Goal: Task Accomplishment & Management: Use online tool/utility

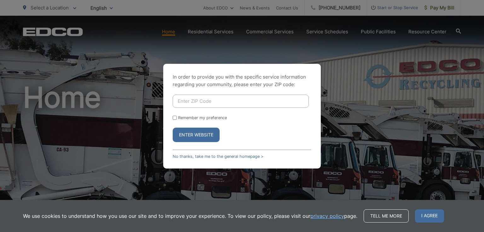
click at [235, 104] on input "Enter ZIP Code" at bounding box center [241, 101] width 136 height 13
type input "92064"
click at [205, 131] on button "Enter Website" at bounding box center [196, 135] width 47 height 14
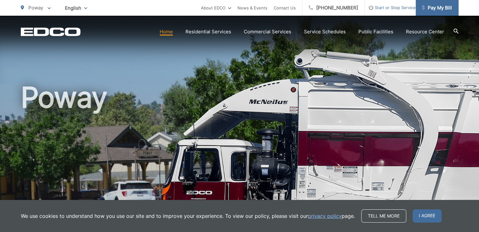
click at [440, 12] on link "Pay My Bill" at bounding box center [437, 8] width 43 height 16
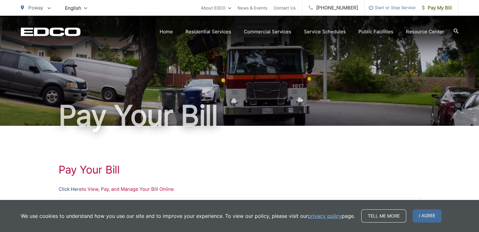
click at [71, 191] on link "Click Here" at bounding box center [70, 190] width 23 height 8
